Goal: Information Seeking & Learning: Learn about a topic

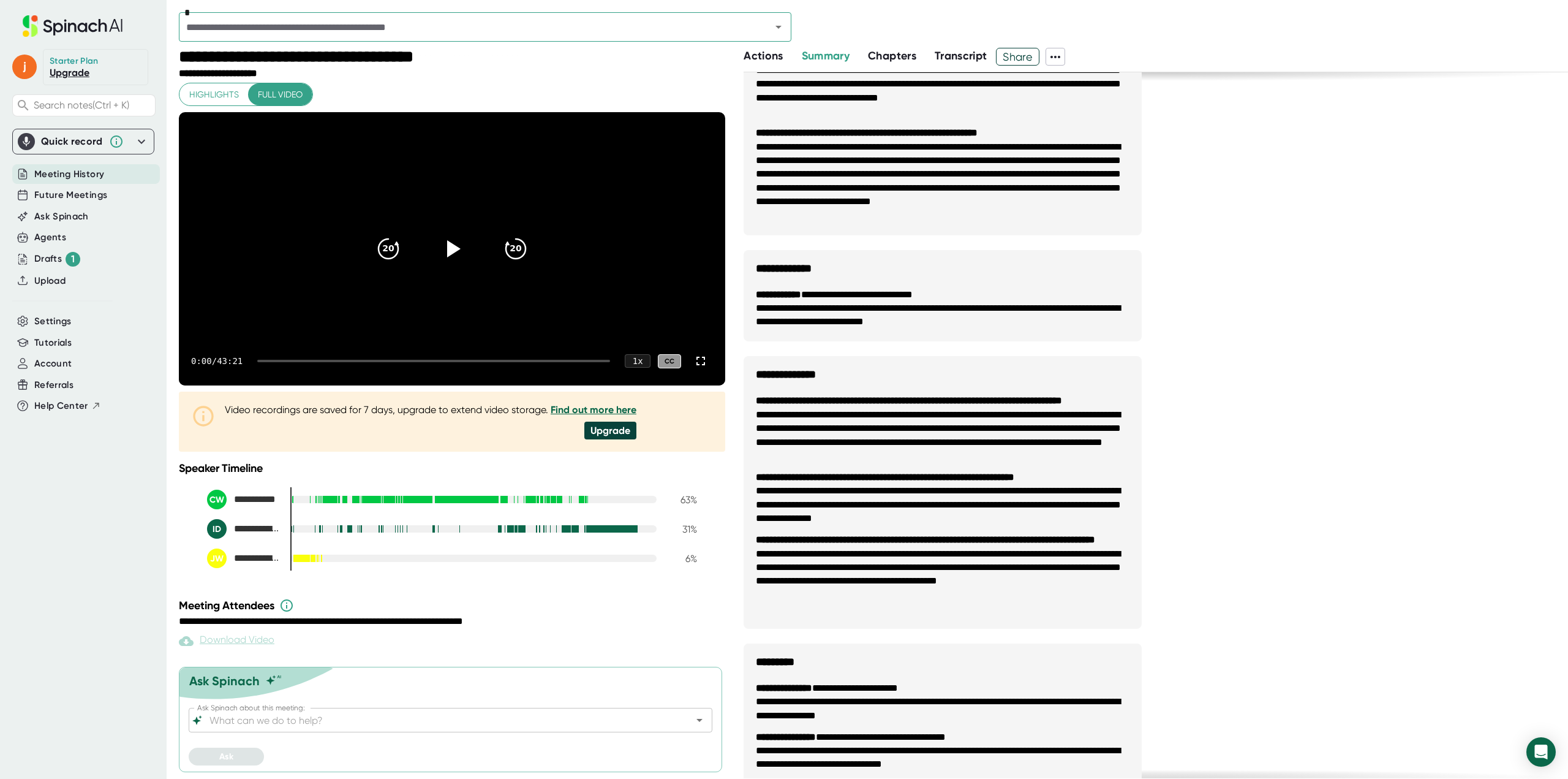
scroll to position [140, 0]
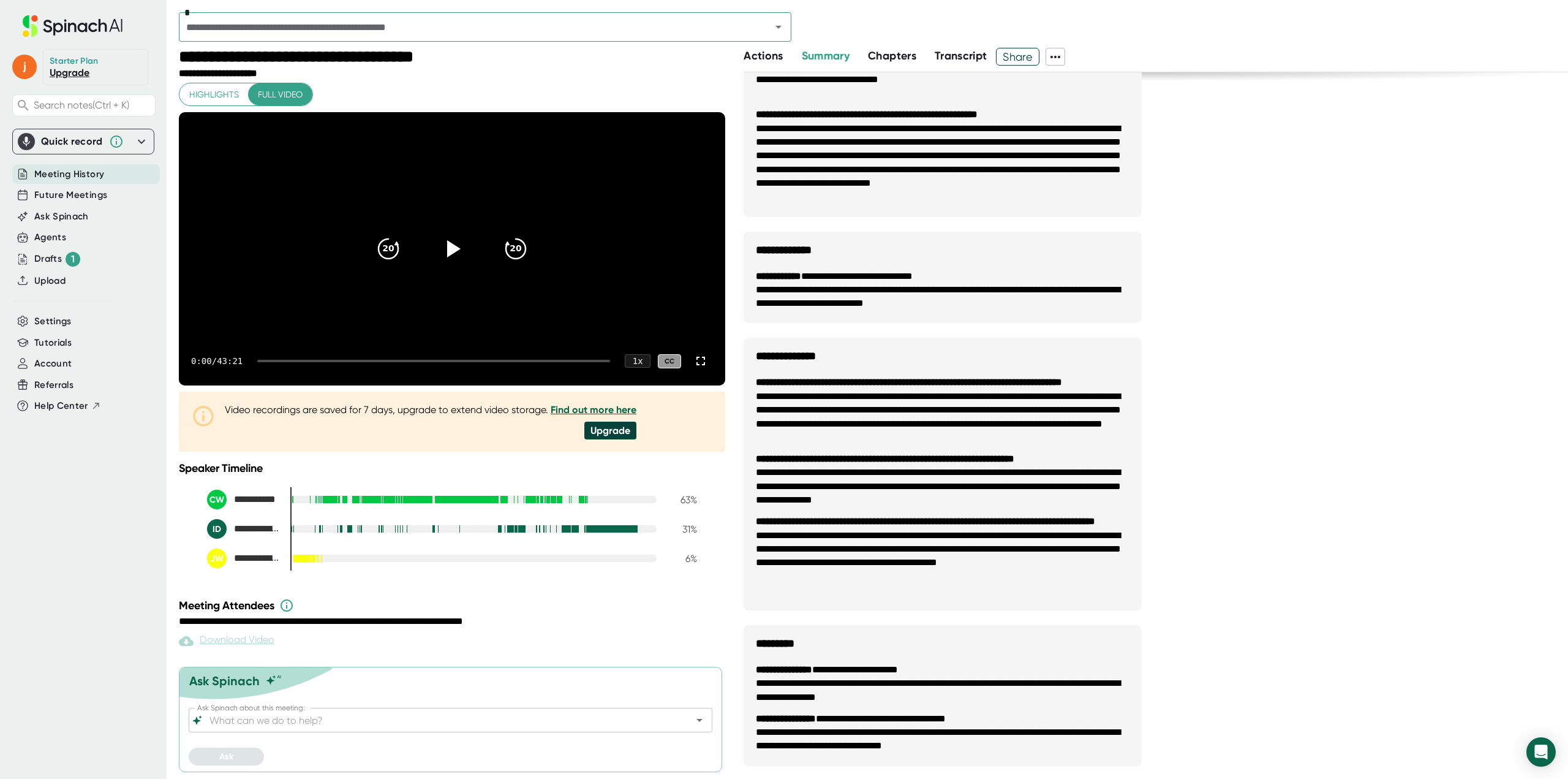
click at [967, 62] on span "Transcript" at bounding box center [961, 56] width 53 height 13
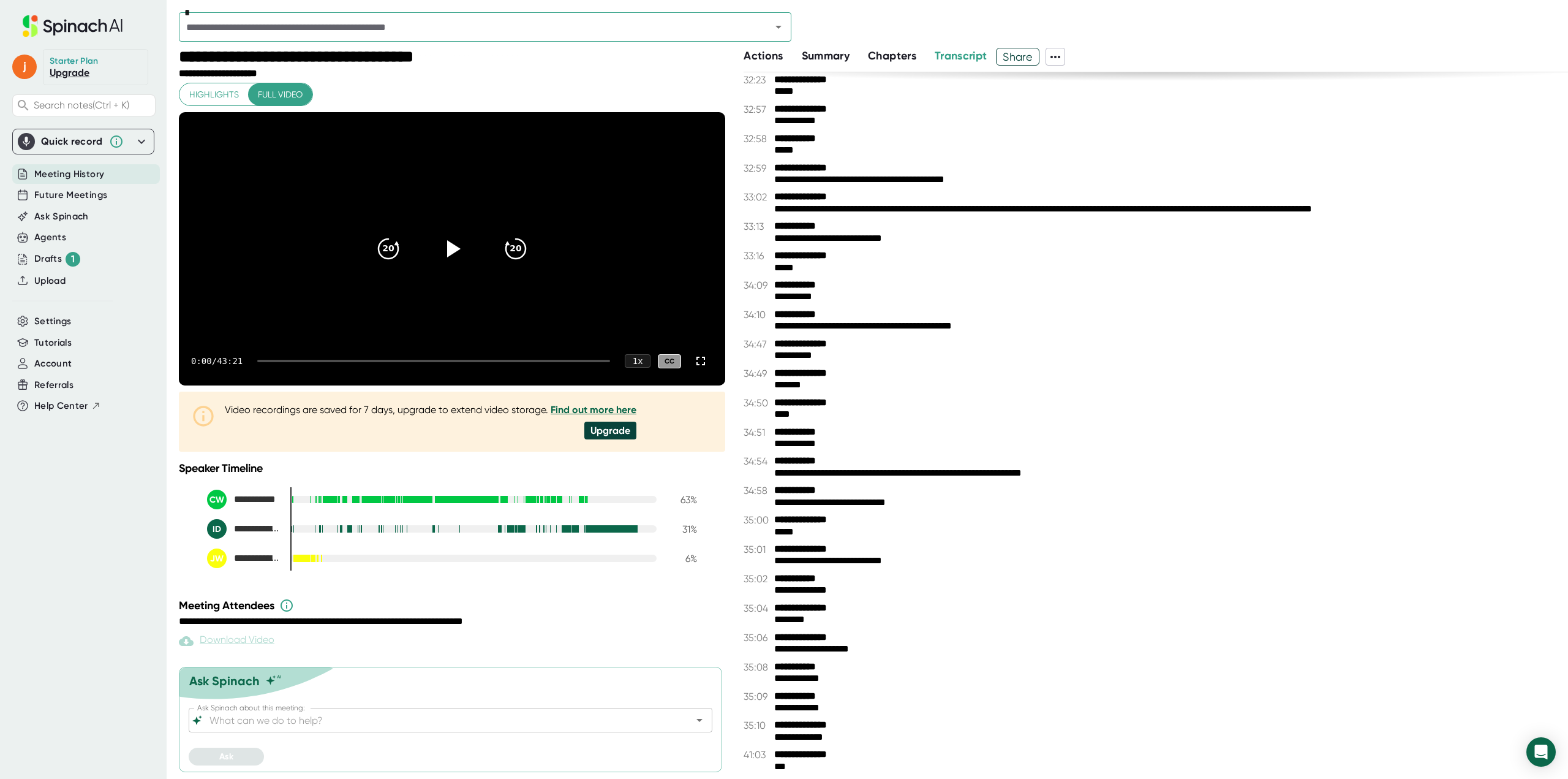
scroll to position [9717, 0]
